Goal: Task Accomplishment & Management: Use online tool/utility

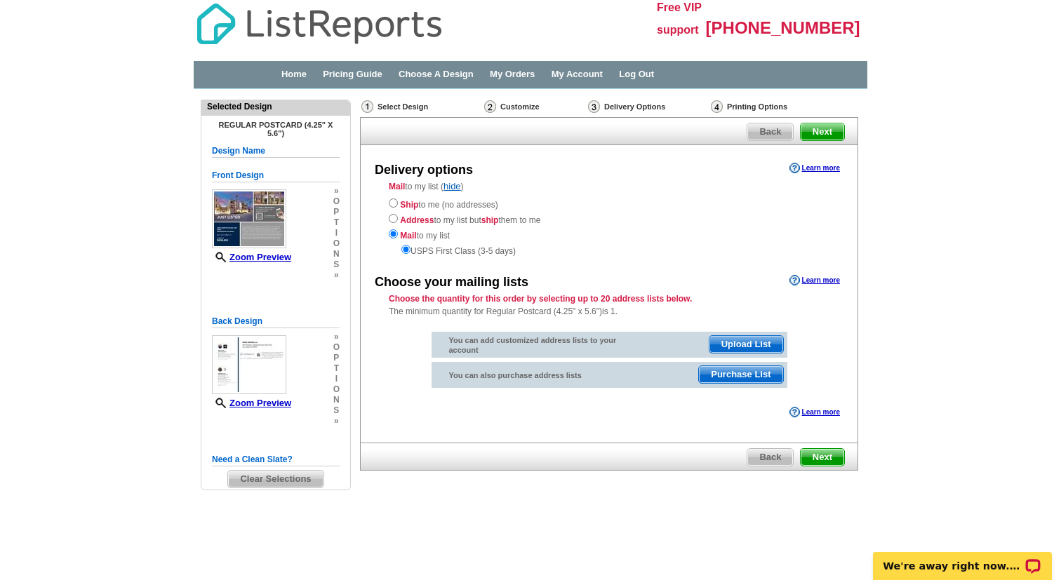
click at [824, 460] on span "Next" at bounding box center [821, 457] width 43 height 17
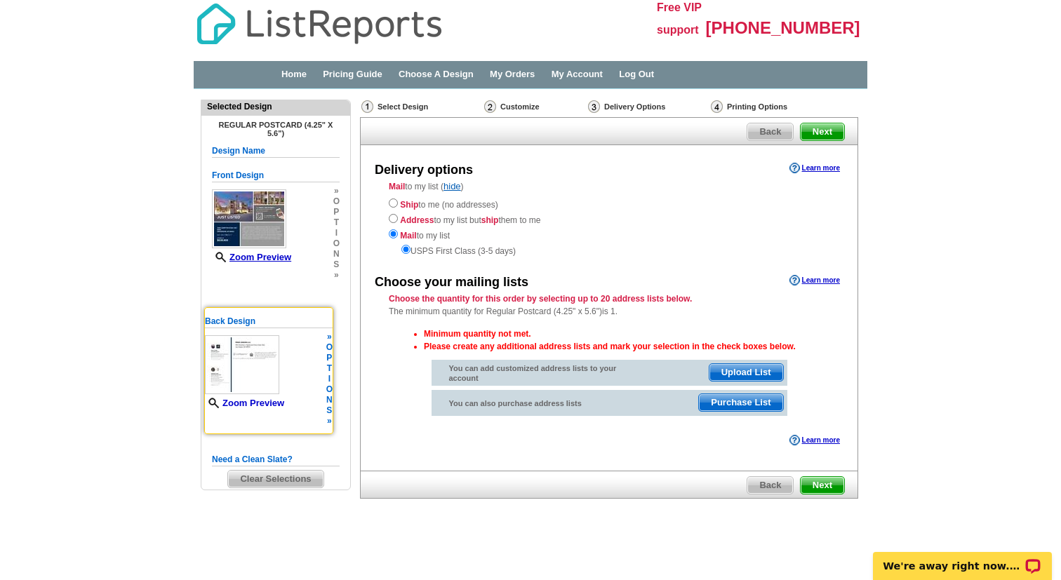
click at [270, 402] on link "Zoom Preview" at bounding box center [244, 403] width 79 height 11
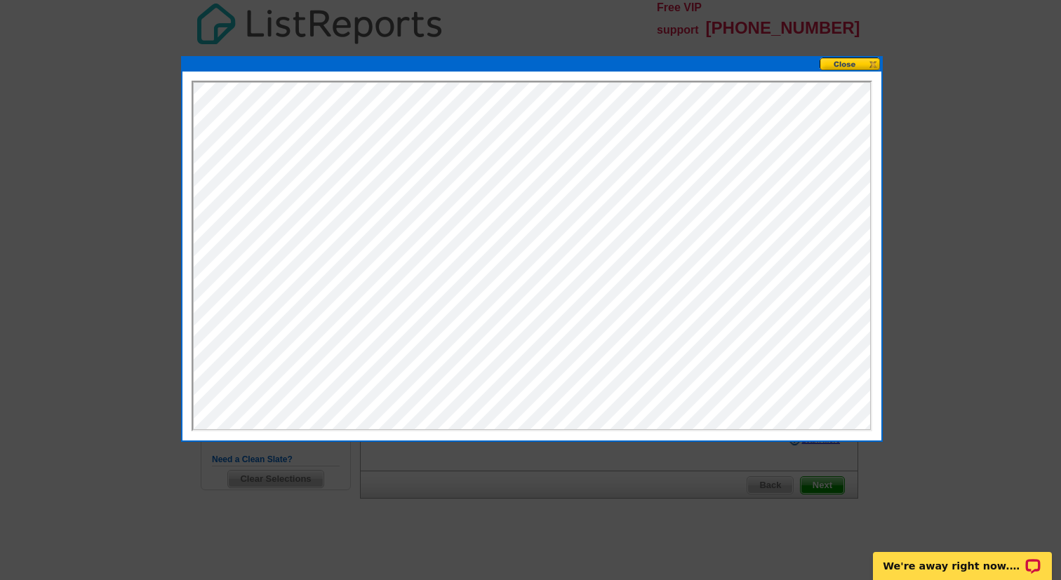
scroll to position [2, 0]
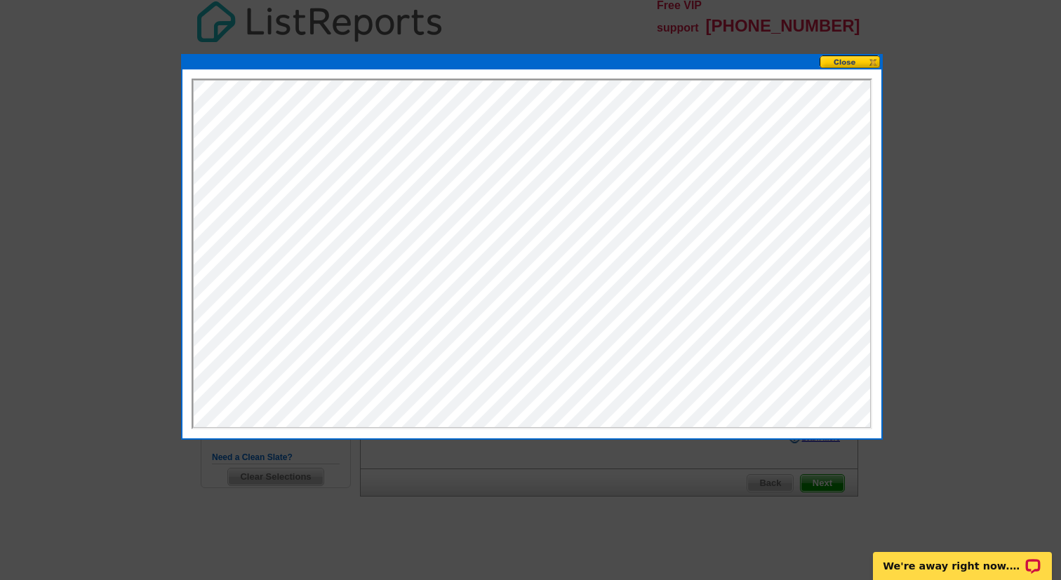
click at [852, 63] on button at bounding box center [850, 61] width 62 height 13
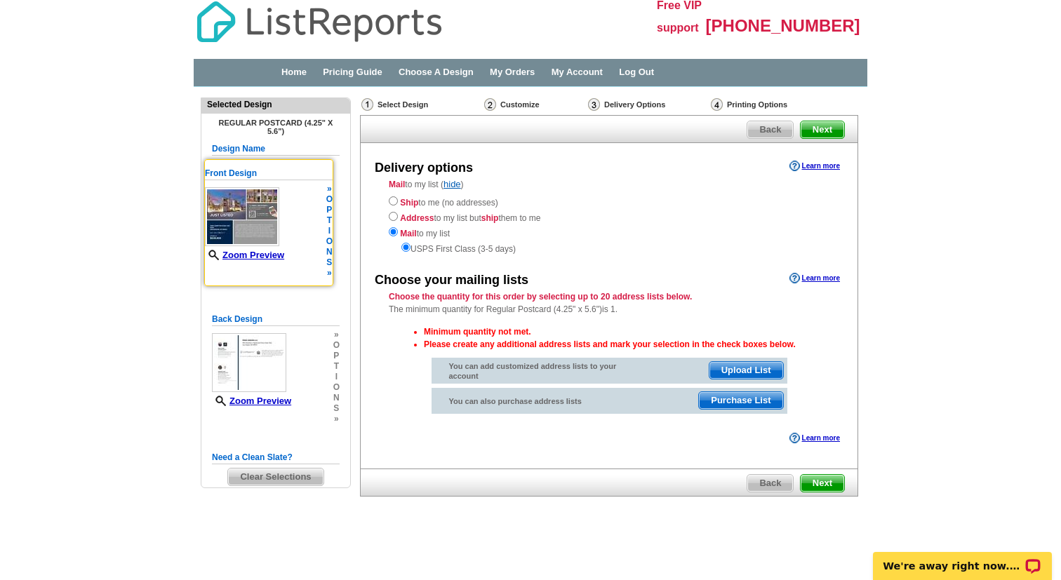
click at [258, 212] on img at bounding box center [242, 216] width 74 height 59
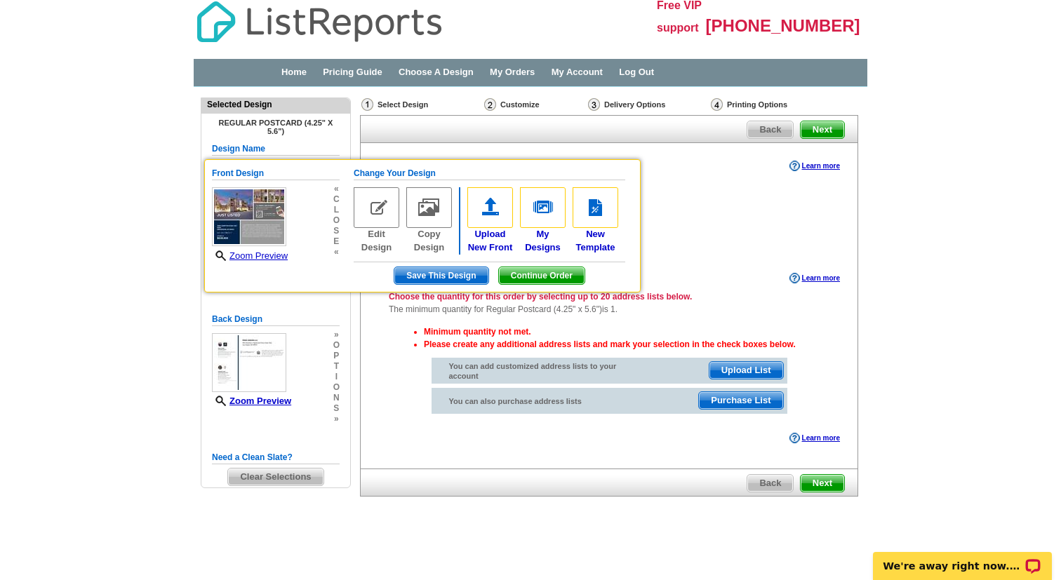
click at [127, 303] on main "Need Help? call [PHONE_NUMBER], chat with support, or have our designers make s…" at bounding box center [530, 327] width 1061 height 481
click at [128, 258] on main "Need Help? call [PHONE_NUMBER], chat with support, or have our designers make s…" at bounding box center [530, 327] width 1061 height 481
click at [668, 186] on div "Mail to my list ( hide ) Ship to me (no addresses) Address to my list but ship …" at bounding box center [609, 216] width 497 height 77
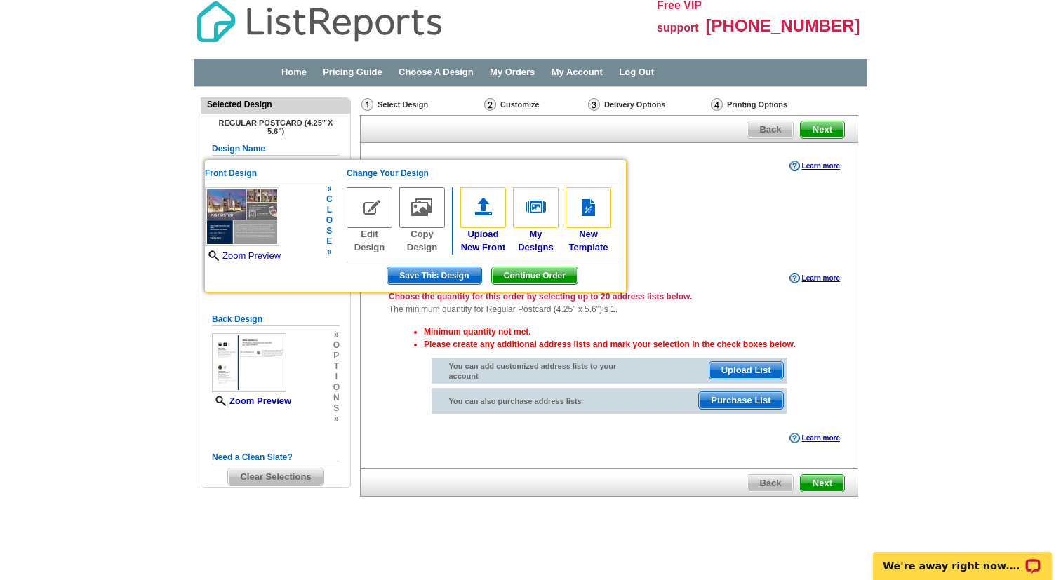
click at [242, 257] on link "Zoom Preview" at bounding box center [243, 255] width 76 height 11
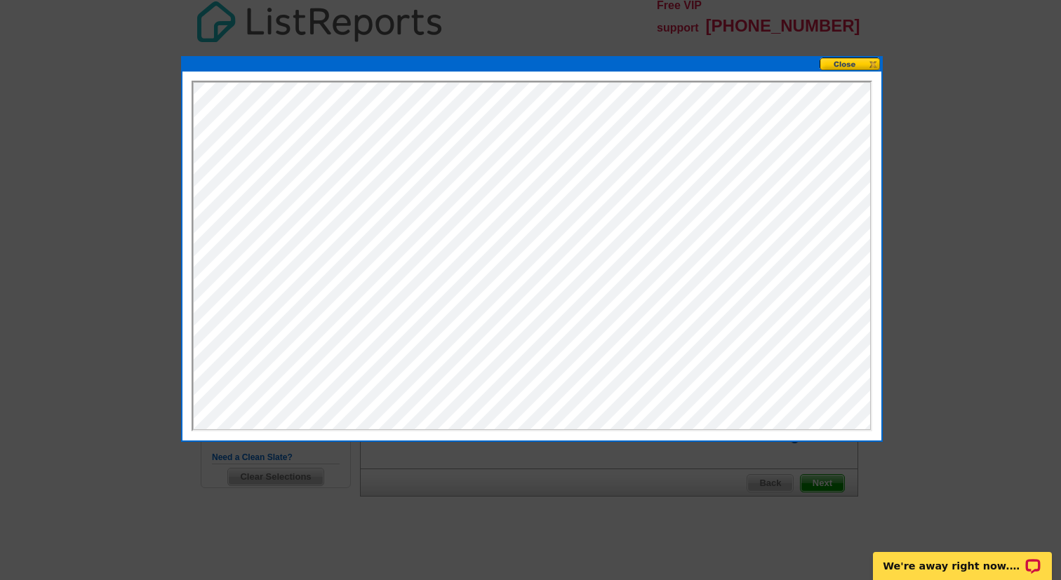
scroll to position [0, 0]
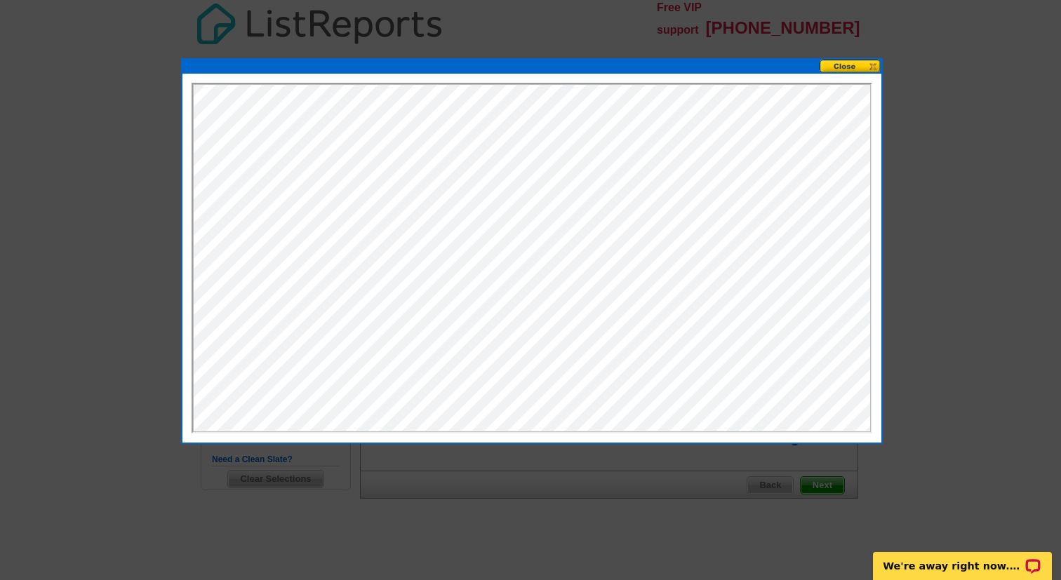
click at [847, 64] on button at bounding box center [850, 66] width 62 height 13
